Goal: Information Seeking & Learning: Learn about a topic

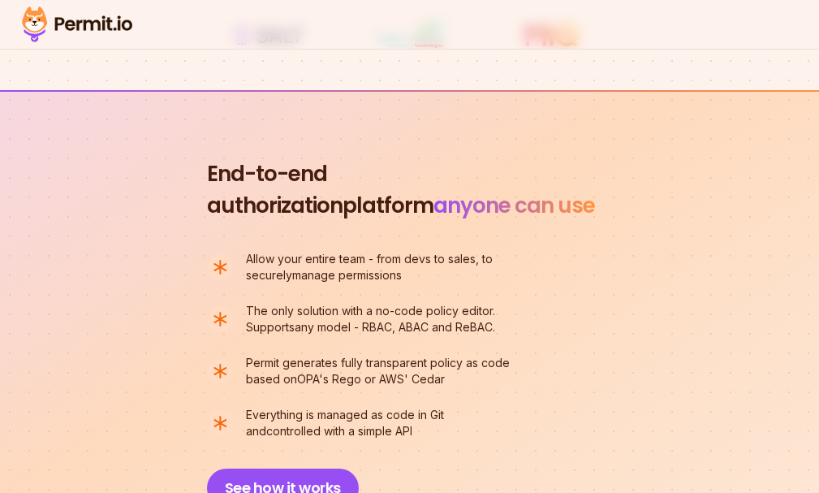
scroll to position [1055, 0]
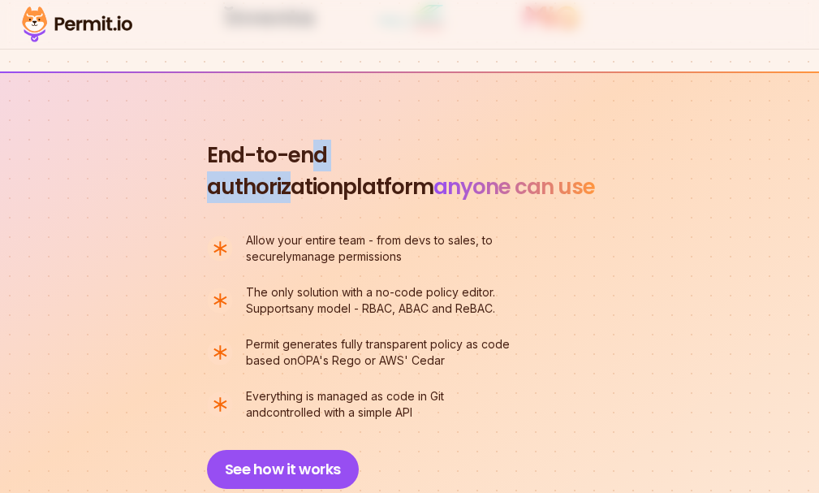
drag, startPoint x: 156, startPoint y: 167, endPoint x: 311, endPoint y: 173, distance: 155.2
click at [311, 173] on span "End-to-end authorization" at bounding box center [275, 170] width 136 height 61
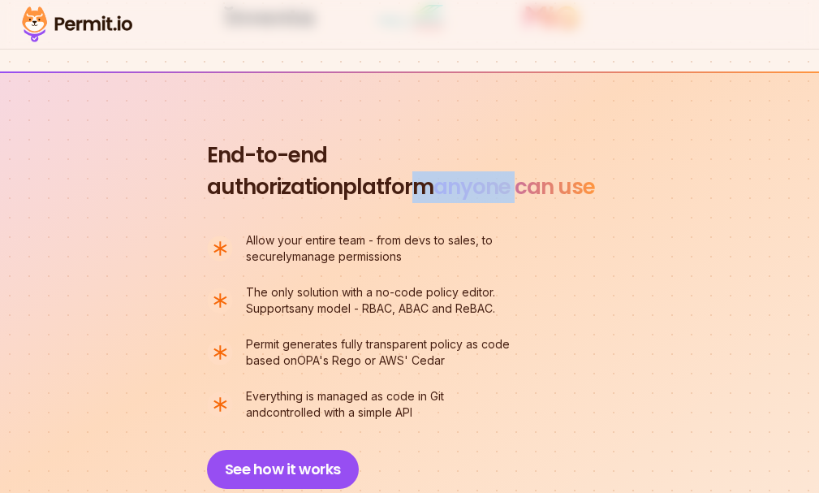
drag, startPoint x: 119, startPoint y: 193, endPoint x: 268, endPoint y: 204, distance: 149.8
click at [268, 203] on h2 "End-to-end authorization platform anyone can use" at bounding box center [410, 171] width 406 height 63
click at [434, 201] on span "anyone can use" at bounding box center [515, 186] width 162 height 29
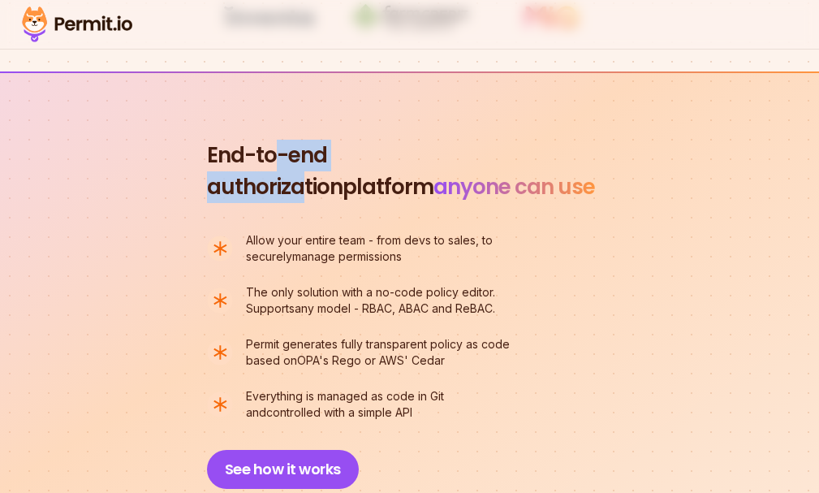
drag, startPoint x: 106, startPoint y: 166, endPoint x: 327, endPoint y: 181, distance: 222.1
click at [327, 181] on span "End-to-end authorization" at bounding box center [275, 170] width 136 height 61
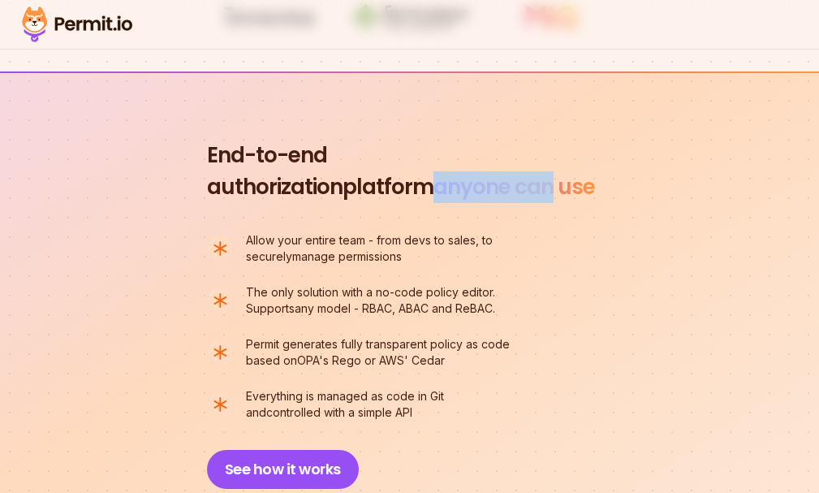
drag, startPoint x: 149, startPoint y: 209, endPoint x: 307, endPoint y: 209, distance: 157.5
click at [434, 201] on span "anyone can use" at bounding box center [515, 186] width 162 height 29
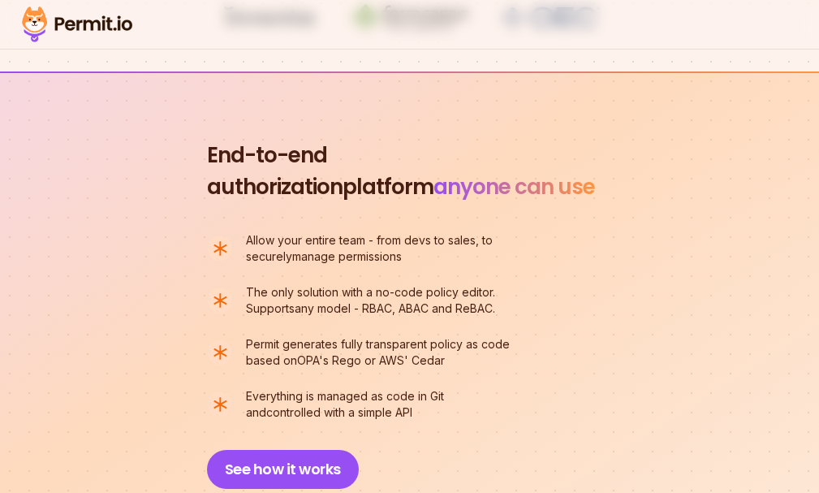
click at [434, 201] on span "anyone can use" at bounding box center [515, 186] width 162 height 29
drag, startPoint x: 351, startPoint y: 203, endPoint x: 234, endPoint y: 236, distance: 121.6
click at [234, 236] on div "End-to-end authorization platform anyone can use A no-code authorization platfo…" at bounding box center [410, 314] width 406 height 349
click at [232, 237] on div "End-to-end authorization platform anyone can use A no-code authorization platfo…" at bounding box center [410, 314] width 406 height 349
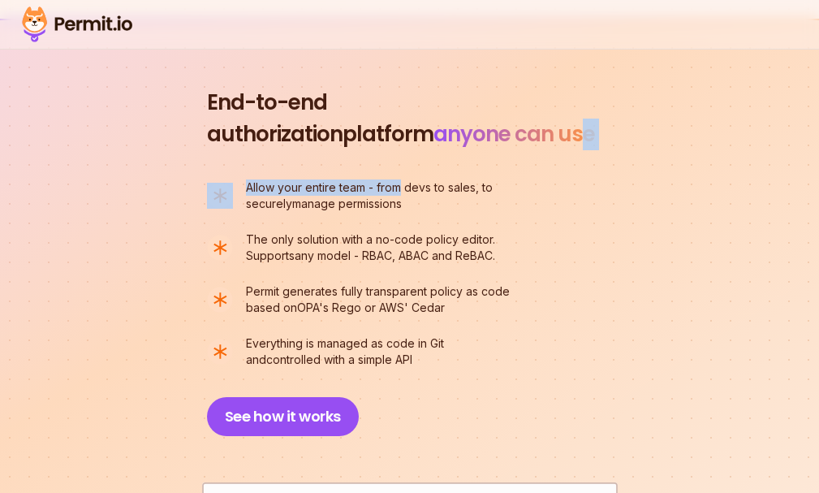
scroll to position [1137, 0]
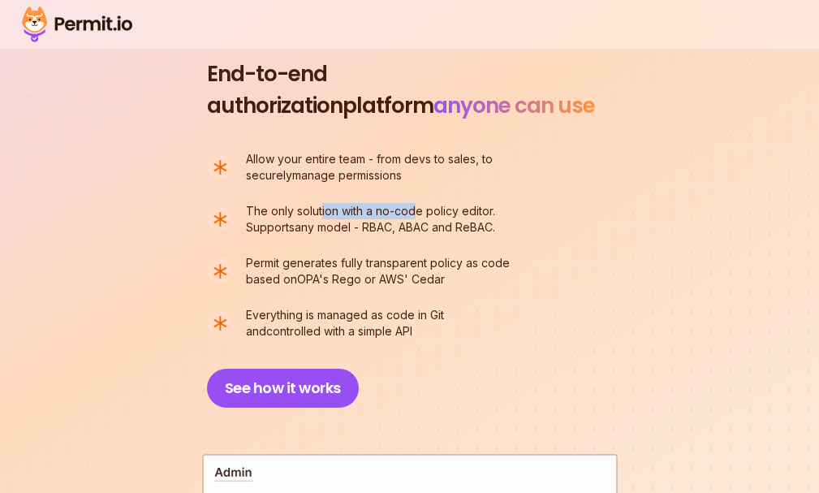
drag, startPoint x: 146, startPoint y: 231, endPoint x: 248, endPoint y: 227, distance: 102.4
click at [248, 227] on span "The only solution with a no-code policy editor. Supports" at bounding box center [370, 219] width 249 height 30
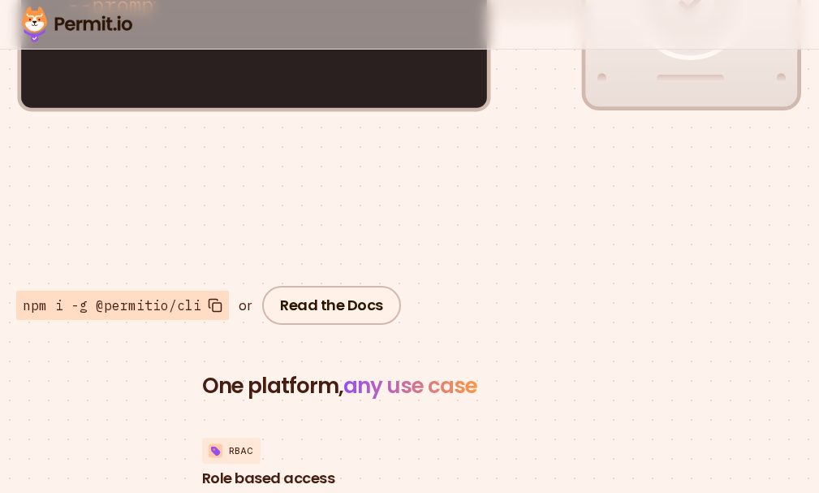
scroll to position [2923, 0]
